Goal: Task Accomplishment & Management: Manage account settings

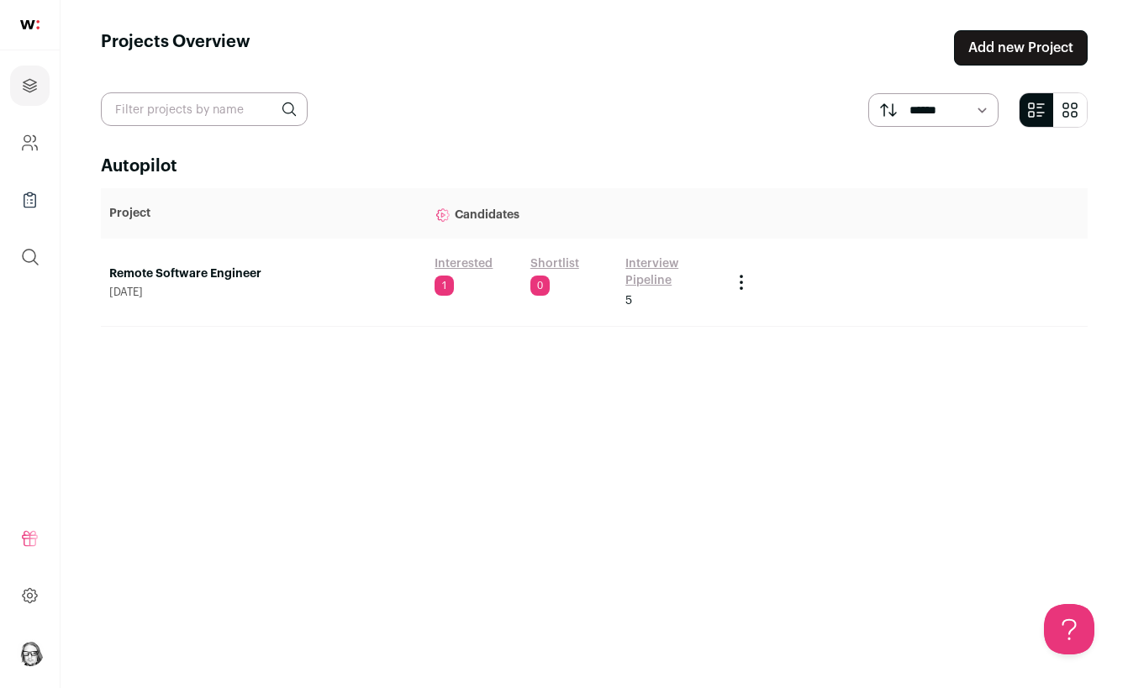
click at [654, 263] on link "Interview Pipeline" at bounding box center [669, 272] width 88 height 34
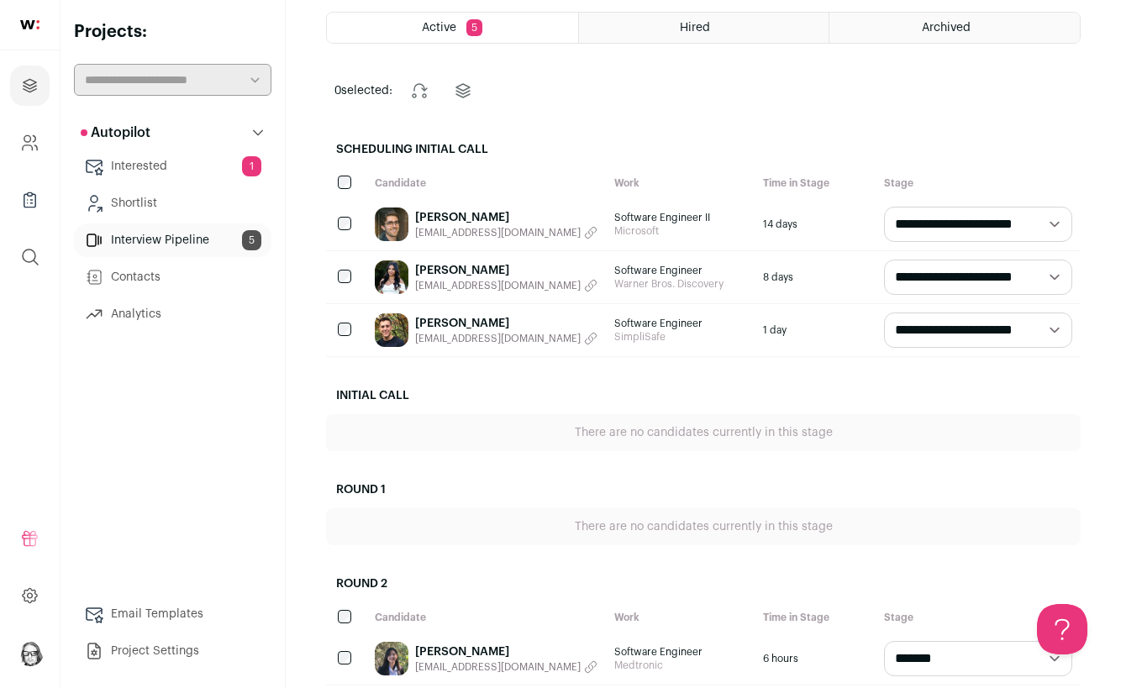
scroll to position [90, 0]
select select "**********"
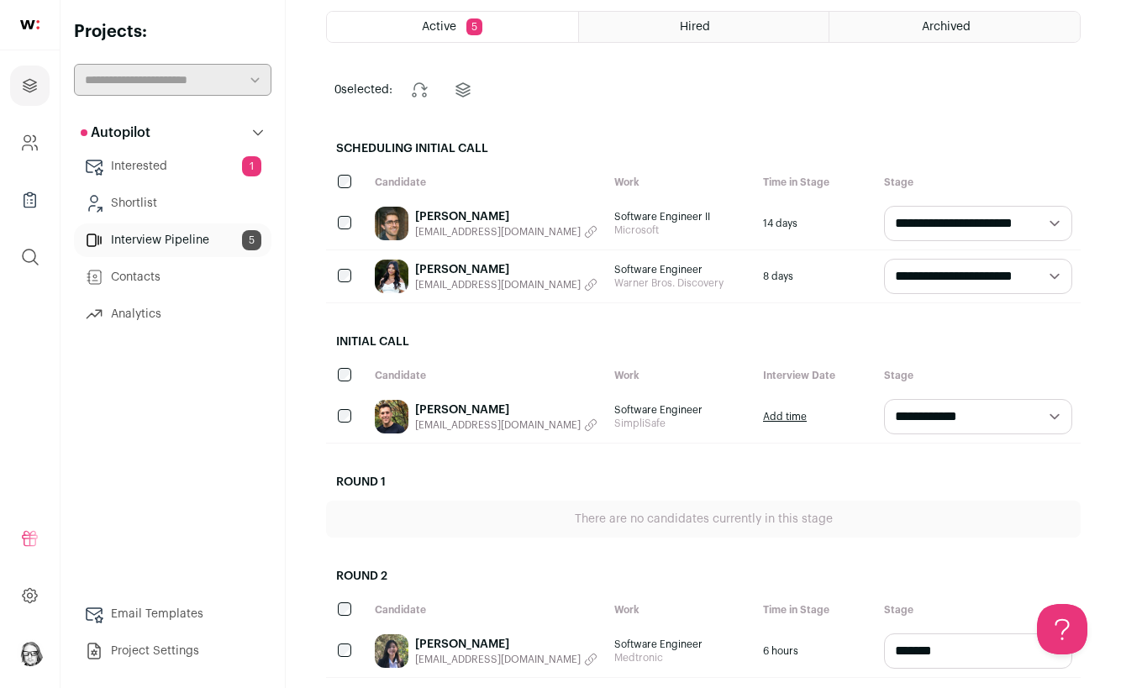
scroll to position [0, 0]
click at [792, 418] on link "Add time" at bounding box center [785, 416] width 44 height 13
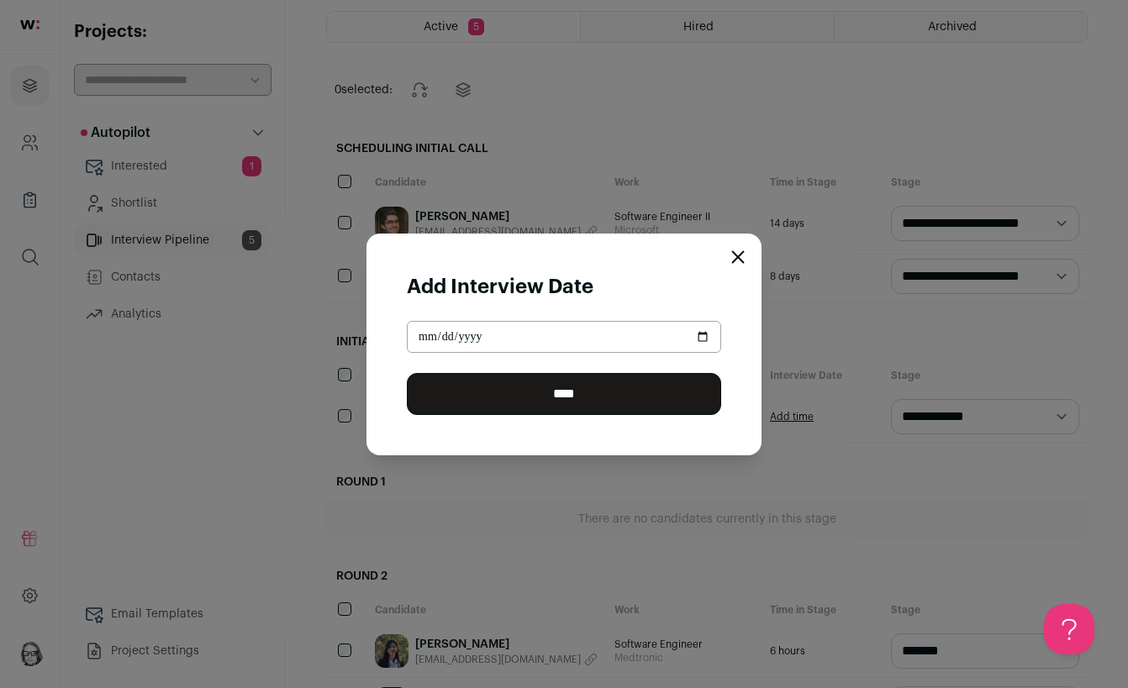
click at [446, 335] on input "Close modal via background" at bounding box center [564, 337] width 314 height 32
type input "**********"
click at [559, 400] on input "****" at bounding box center [564, 394] width 314 height 42
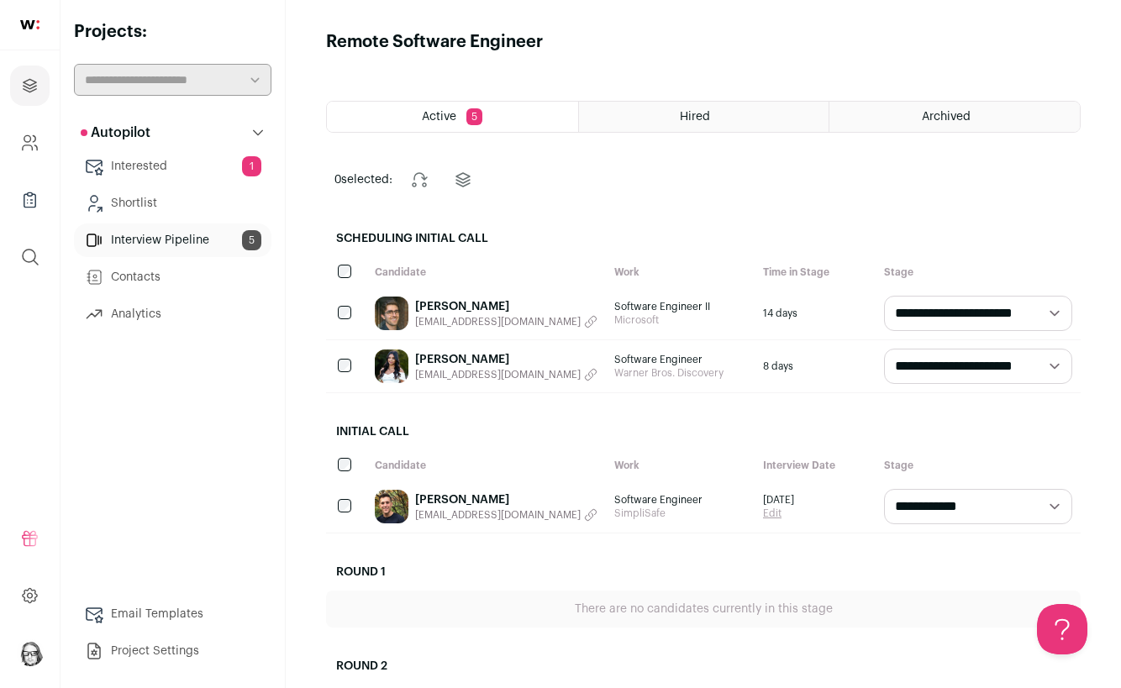
click at [140, 166] on link "Interested 1" at bounding box center [172, 167] width 197 height 34
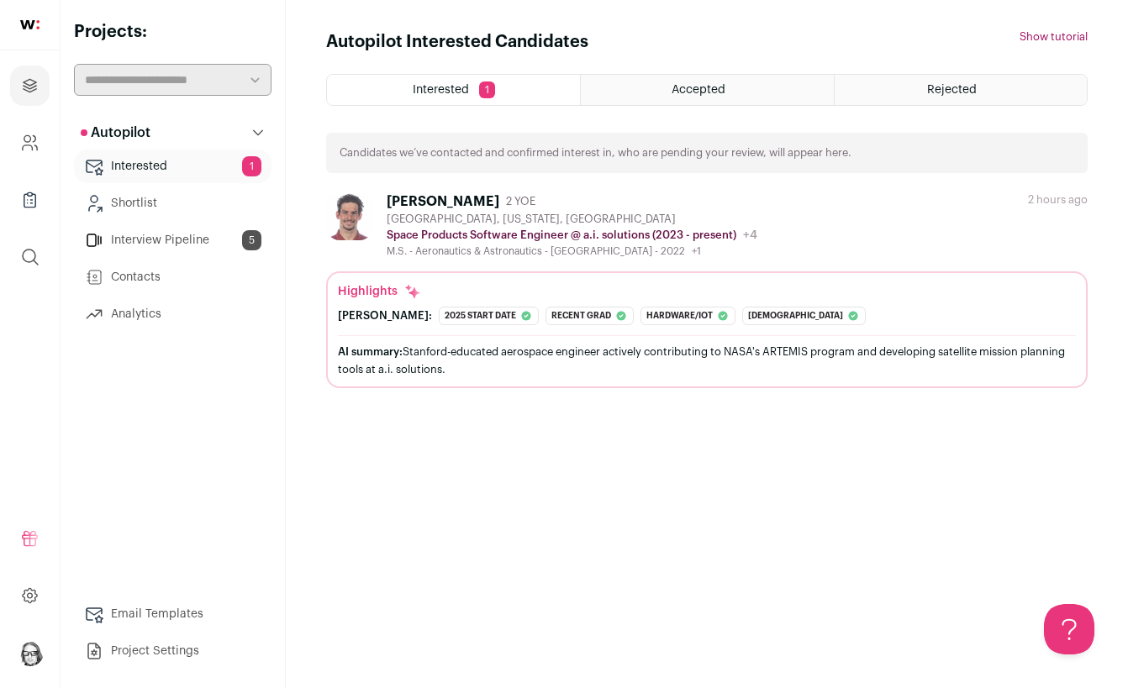
click at [478, 198] on div "[PERSON_NAME]" at bounding box center [443, 201] width 113 height 17
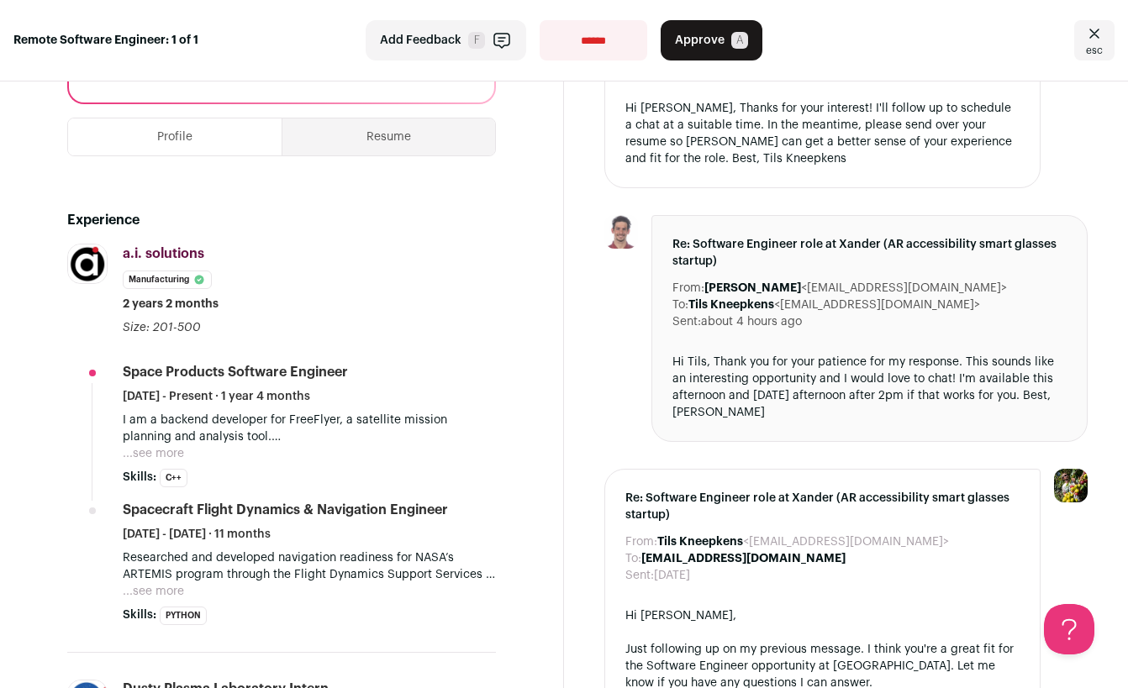
scroll to position [408, 0]
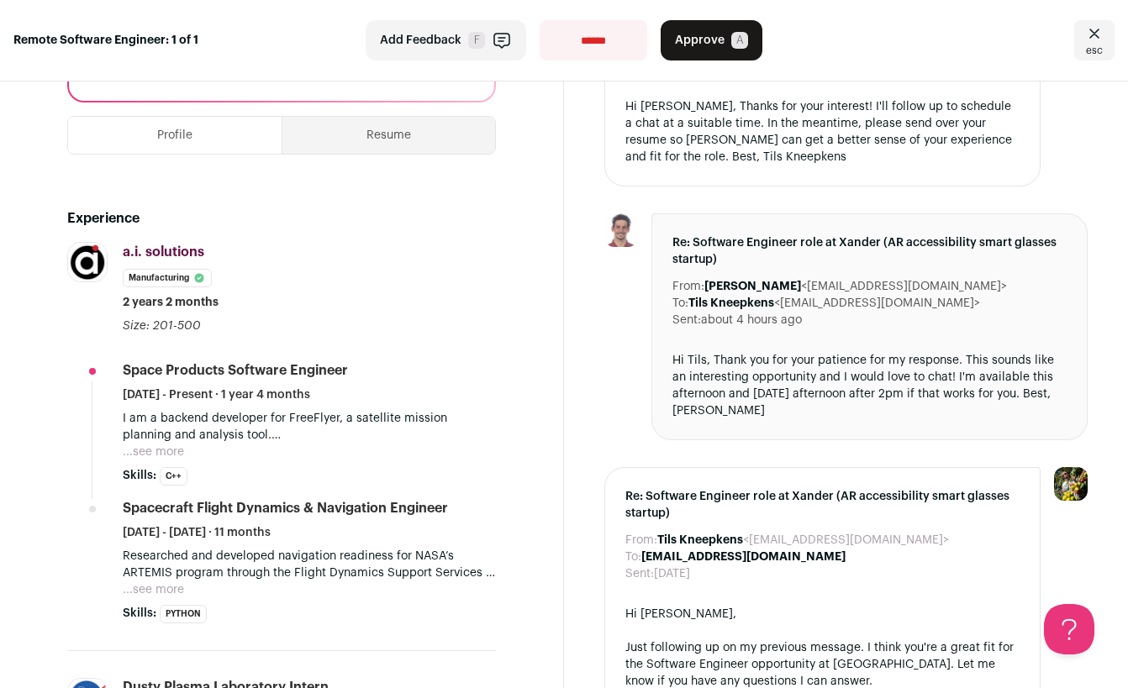
click at [164, 445] on button "...see more" at bounding box center [153, 452] width 61 height 17
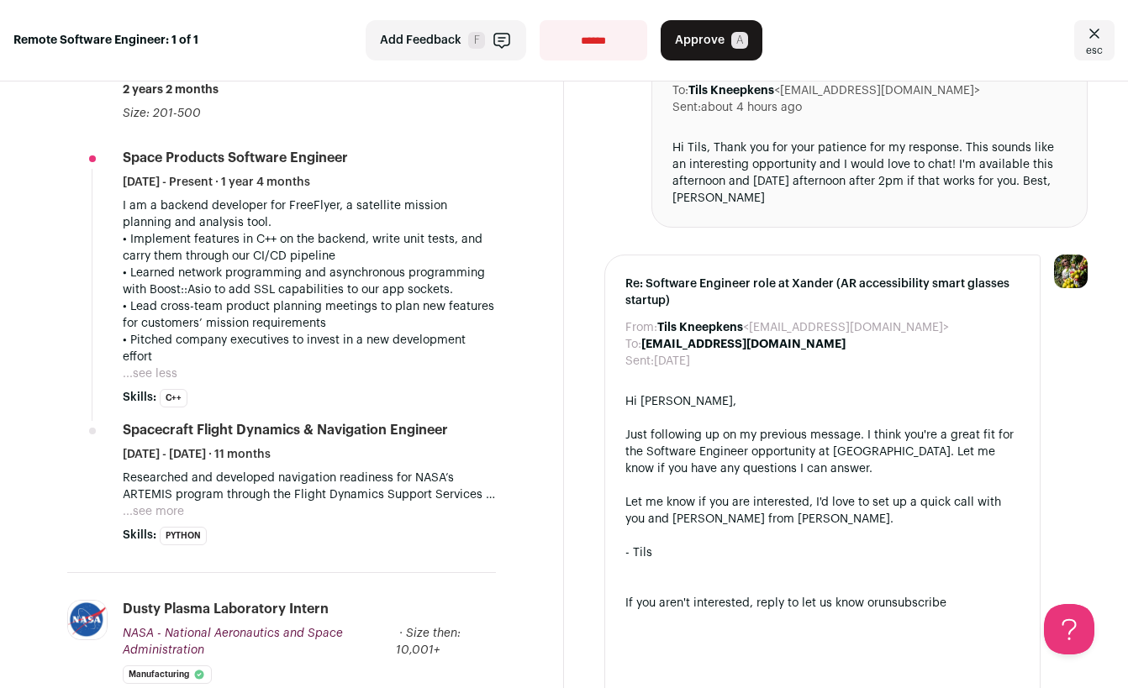
scroll to position [624, 0]
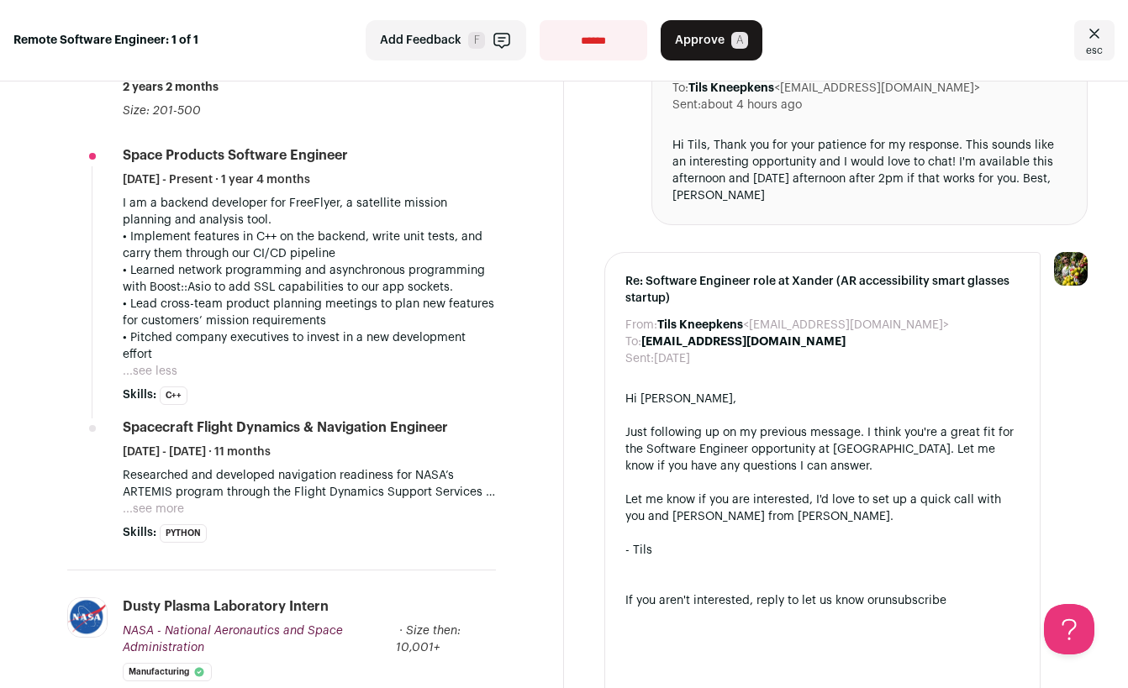
click at [166, 508] on button "...see more" at bounding box center [153, 509] width 61 height 17
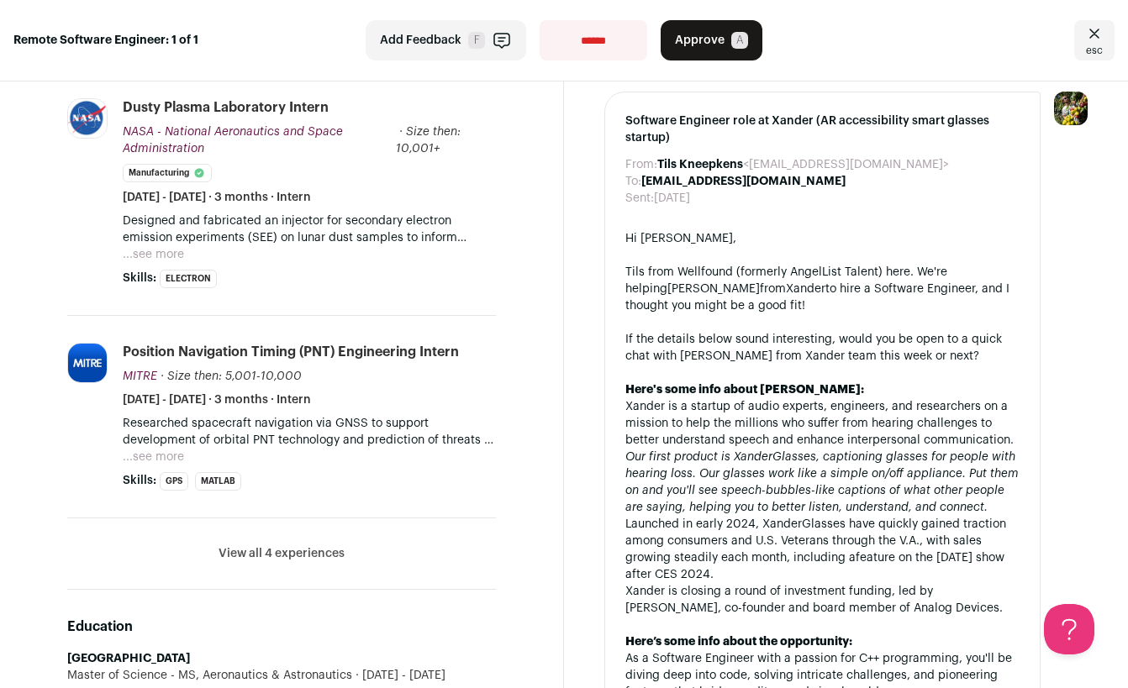
scroll to position [1276, 0]
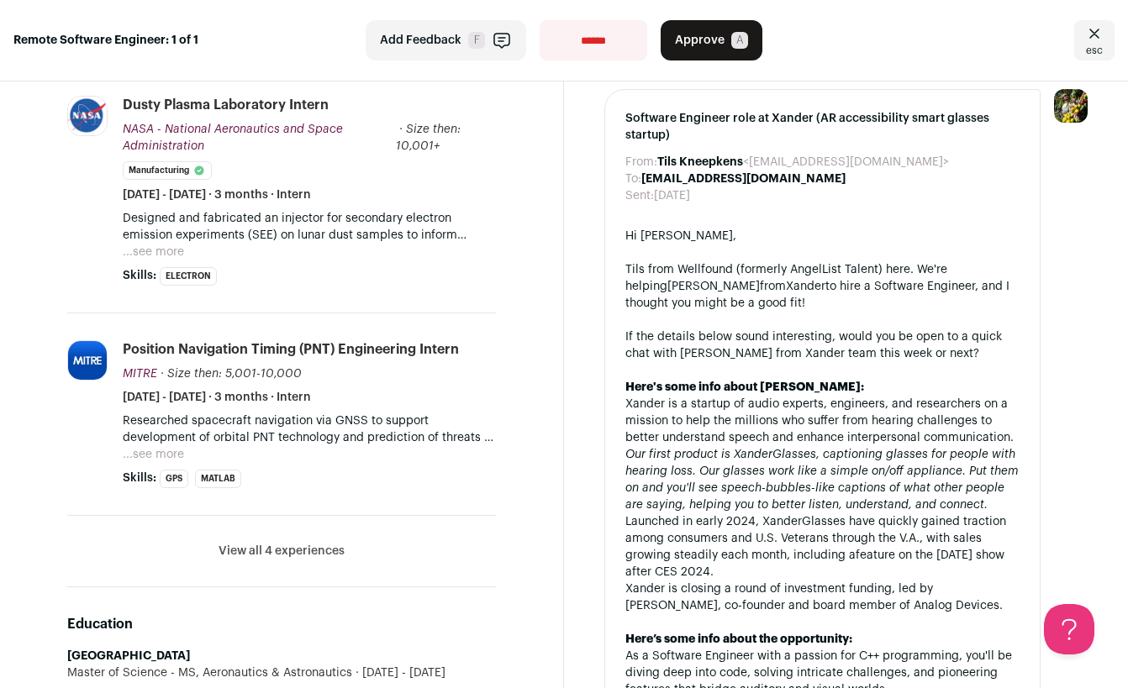
click at [295, 553] on button "View all 4 experiences" at bounding box center [281, 551] width 126 height 17
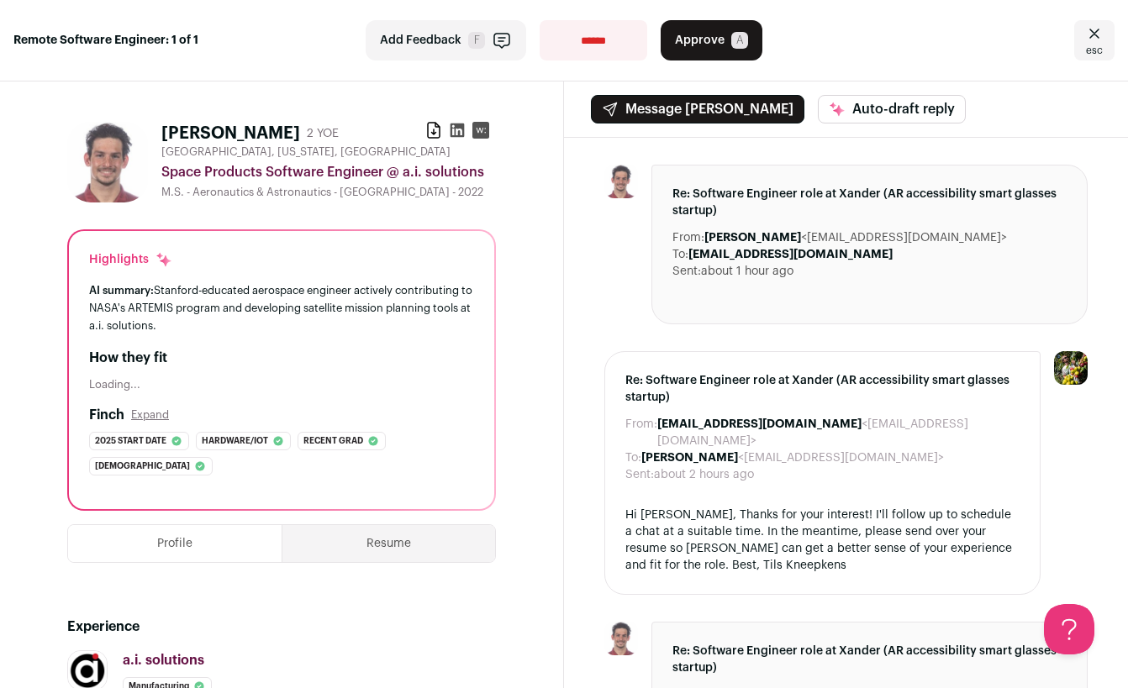
scroll to position [0, 0]
